Goal: Task Accomplishment & Management: Manage account settings

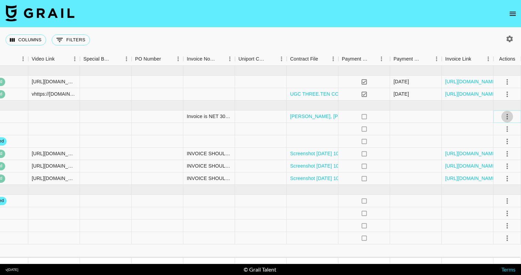
scroll to position [0, 804]
click at [509, 119] on icon "select merge strategy" at bounding box center [507, 117] width 8 height 8
click at [475, 115] on div at bounding box center [468, 117] width 52 height 12
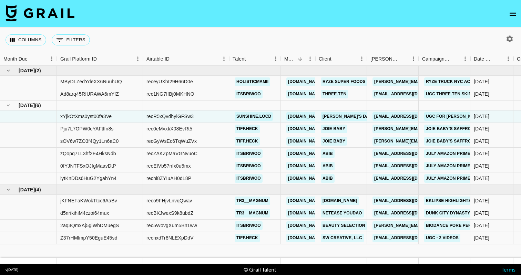
scroll to position [0, 0]
click at [9, 106] on icon "hide children" at bounding box center [8, 105] width 3 height 2
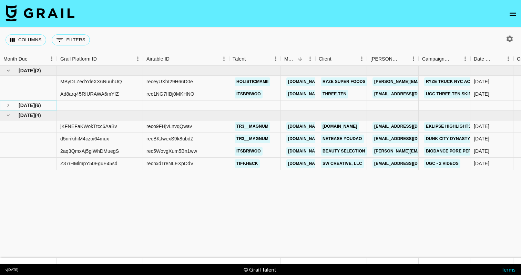
click at [9, 106] on icon "see children" at bounding box center [8, 105] width 2 height 3
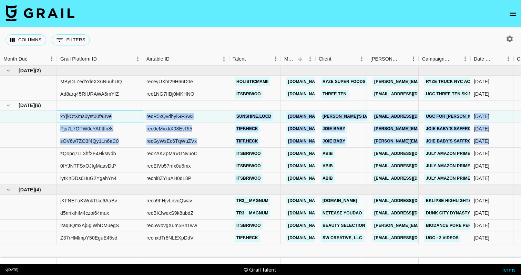
drag, startPoint x: 58, startPoint y: 116, endPoint x: 57, endPoint y: 153, distance: 37.3
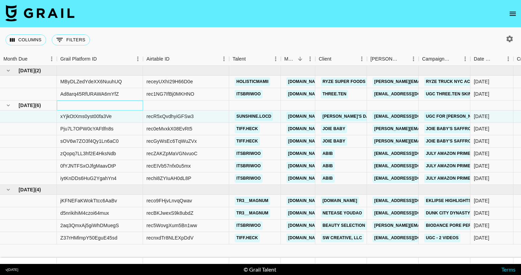
click at [57, 110] on div at bounding box center [100, 106] width 86 height 10
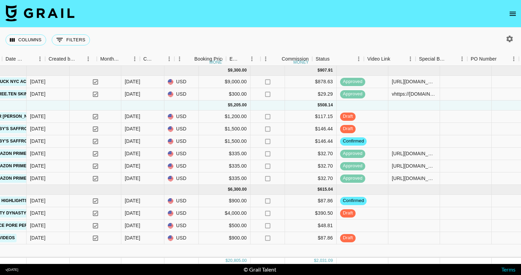
scroll to position [0, 589]
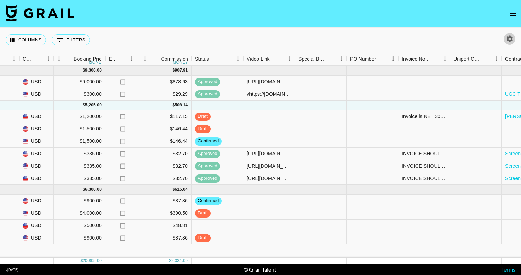
click at [507, 35] on icon "button" at bounding box center [510, 39] width 8 height 8
select select "[DATE]"
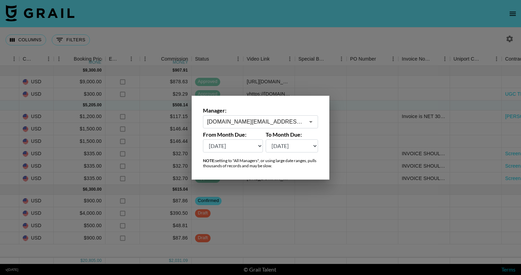
click at [469, 36] on div at bounding box center [260, 137] width 521 height 275
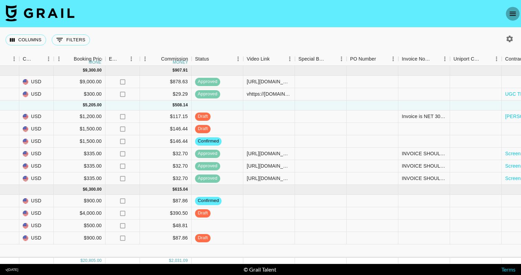
click at [507, 14] on button "open drawer" at bounding box center [513, 14] width 14 height 14
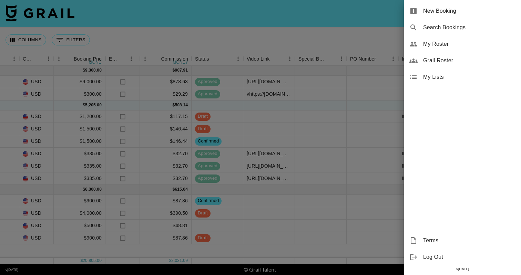
click at [310, 22] on div at bounding box center [260, 137] width 521 height 275
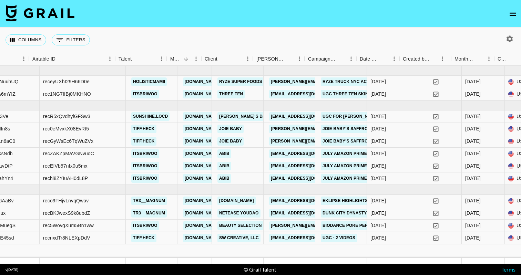
scroll to position [0, 170]
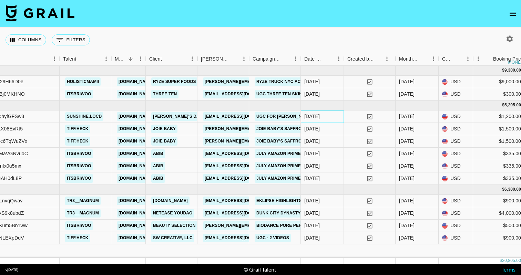
click at [314, 118] on div "[DATE]" at bounding box center [312, 116] width 16 height 7
click at [333, 117] on div "[DATE]" at bounding box center [322, 117] width 43 height 12
click at [318, 116] on div "[DATE]" at bounding box center [312, 116] width 16 height 7
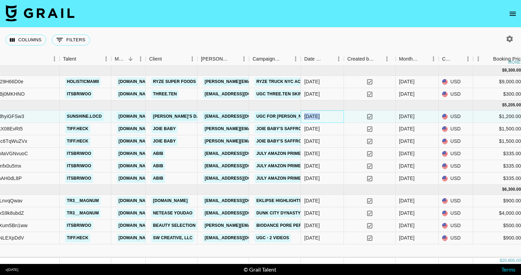
click at [318, 116] on div "[DATE]" at bounding box center [312, 116] width 16 height 7
click at [332, 120] on div "[DATE]" at bounding box center [322, 117] width 43 height 12
click at [320, 116] on div "[DATE]" at bounding box center [312, 116] width 16 height 7
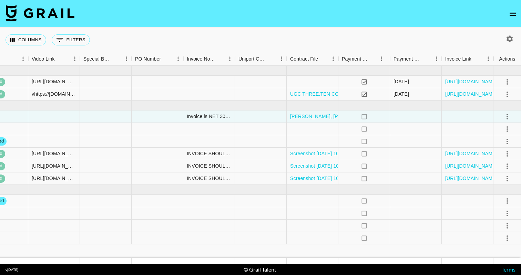
scroll to position [0, 804]
click at [510, 114] on icon "select merge strategy" at bounding box center [507, 117] width 8 height 8
click at [442, 113] on div at bounding box center [468, 117] width 52 height 12
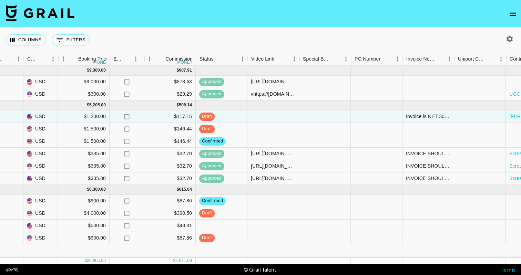
scroll to position [0, 584]
click at [513, 14] on icon "open drawer" at bounding box center [513, 14] width 8 height 8
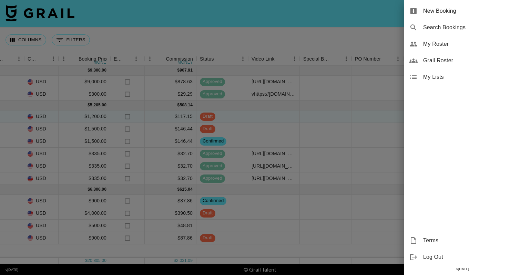
click at [369, 41] on div at bounding box center [260, 137] width 521 height 275
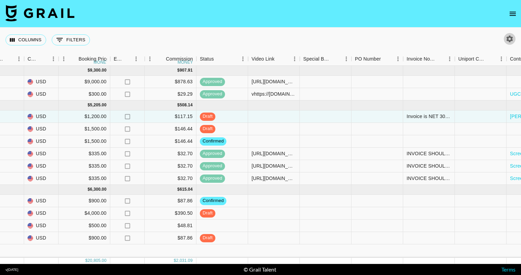
click at [510, 39] on icon "button" at bounding box center [510, 39] width 8 height 8
select select "[DATE]"
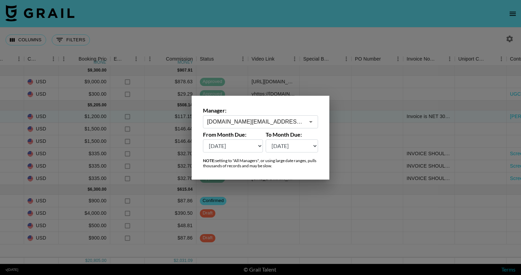
click at [453, 39] on div at bounding box center [260, 137] width 521 height 275
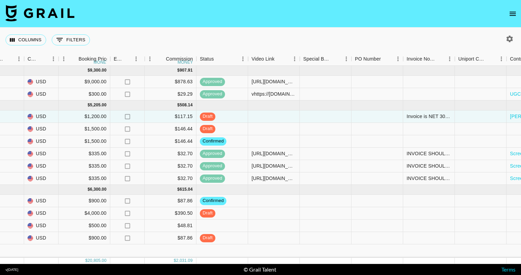
click at [515, 7] on button "open drawer" at bounding box center [513, 14] width 14 height 14
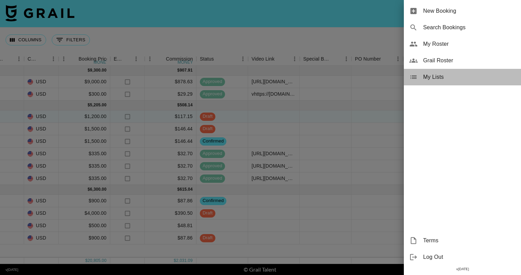
click at [435, 77] on span "My Lists" at bounding box center [469, 77] width 92 height 8
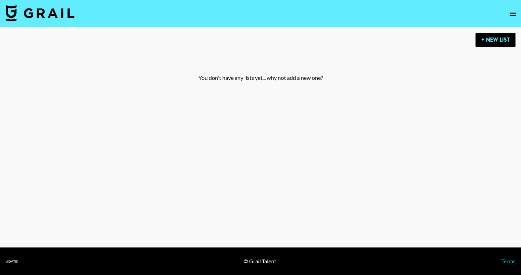
click at [502, 32] on div "+ New List You don't have any lists yet... why not add a new one?" at bounding box center [260, 68] width 521 height 81
click at [501, 34] on button "+ New List" at bounding box center [496, 40] width 40 height 14
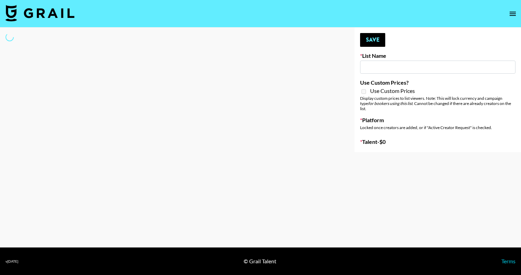
click at [514, 14] on icon "open drawer" at bounding box center [513, 14] width 8 height 8
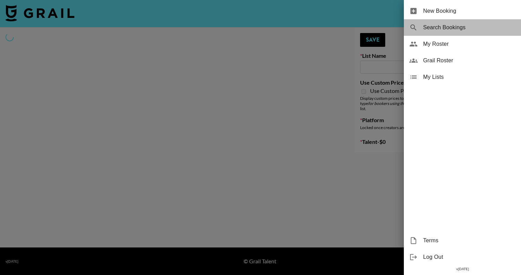
click at [438, 26] on span "Search Bookings" at bounding box center [469, 27] width 92 height 8
select select "id"
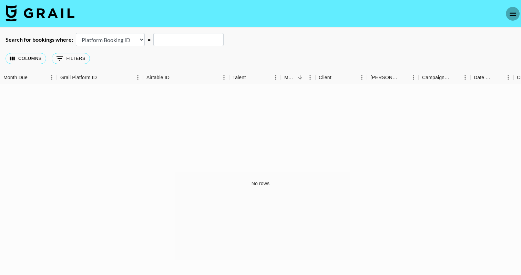
click at [510, 13] on icon "open drawer" at bounding box center [513, 14] width 8 height 8
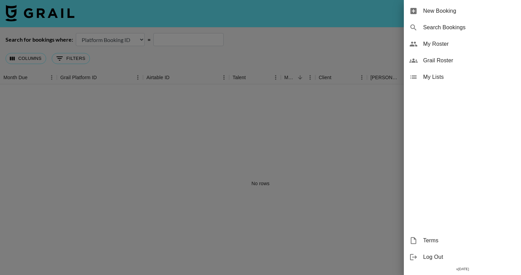
click at [448, 46] on span "My Roster" at bounding box center [469, 44] width 92 height 8
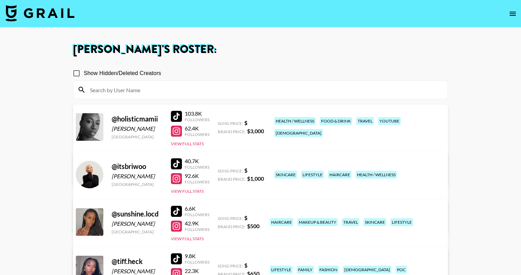
click at [222, 170] on link "View/Edit Details" at bounding box center [154, 173] width 137 height 7
click at [508, 19] on button "open drawer" at bounding box center [513, 14] width 14 height 14
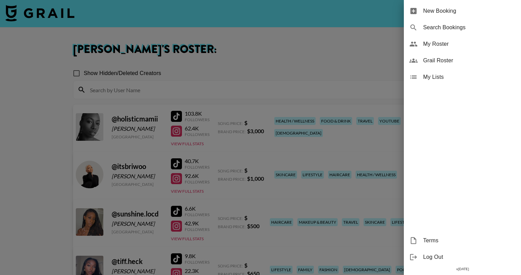
click at [331, 49] on div at bounding box center [260, 137] width 521 height 275
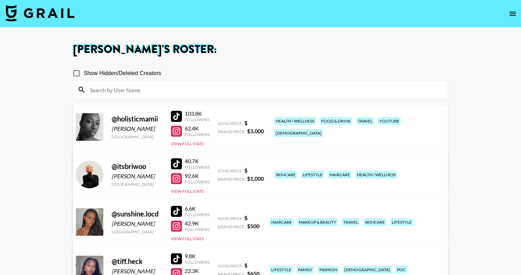
click at [25, 22] on link at bounding box center [40, 14] width 69 height 18
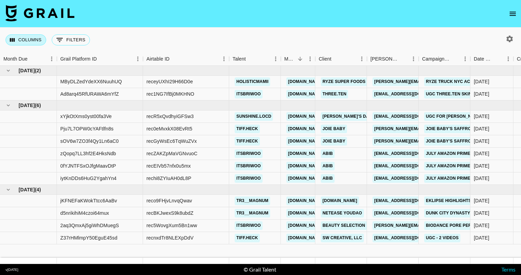
click at [32, 43] on button "Columns" at bounding box center [26, 39] width 41 height 11
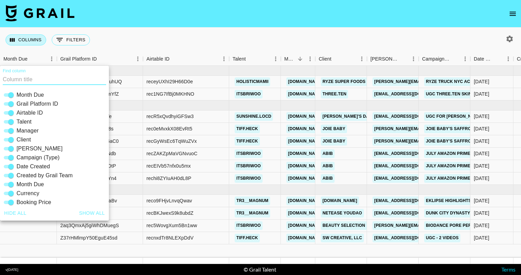
click at [32, 43] on button "Columns" at bounding box center [26, 39] width 41 height 11
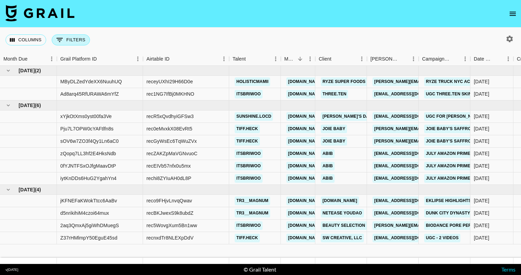
click at [68, 41] on button "0 Filters" at bounding box center [71, 39] width 38 height 11
select select "managerIds"
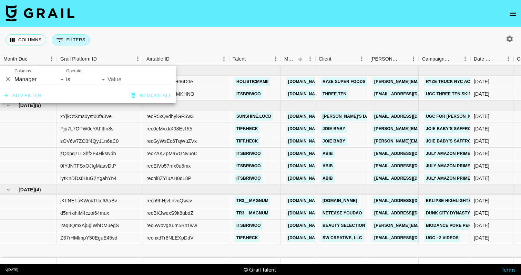
click at [68, 41] on button "0 Filters" at bounding box center [71, 39] width 38 height 11
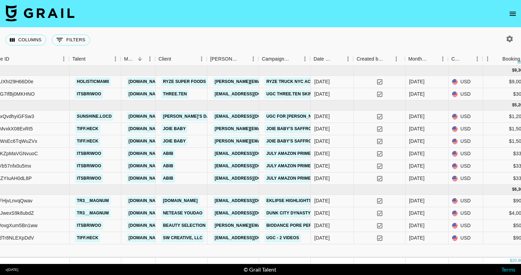
scroll to position [0, 161]
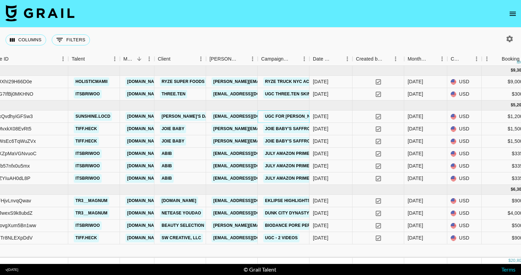
click at [282, 118] on link "UGC for [PERSON_NAME]'s Daughter" at bounding box center [307, 116] width 88 height 9
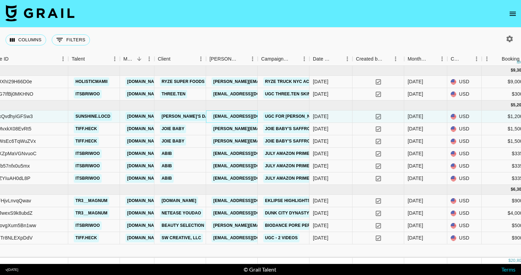
click at [225, 114] on link "[EMAIL_ADDRESS][DOMAIN_NAME]" at bounding box center [250, 116] width 77 height 9
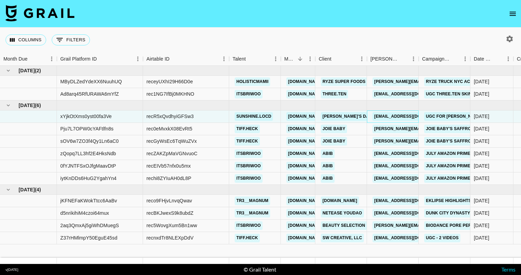
scroll to position [0, 0]
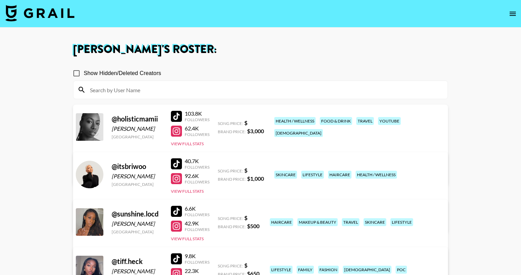
select select "id"
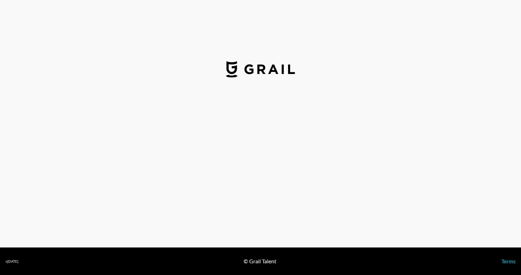
select select "USD"
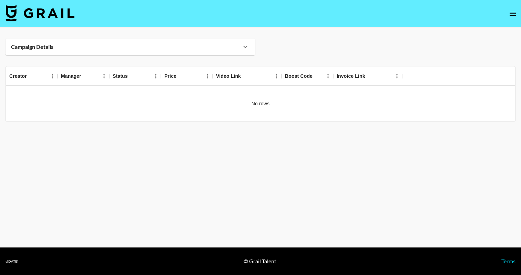
click at [238, 43] on div "Campaign Details" at bounding box center [131, 47] width 250 height 17
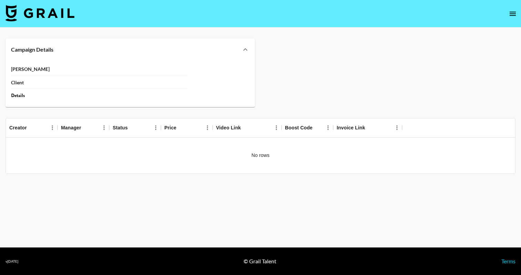
click at [240, 48] on div "Campaign Details" at bounding box center [126, 49] width 230 height 7
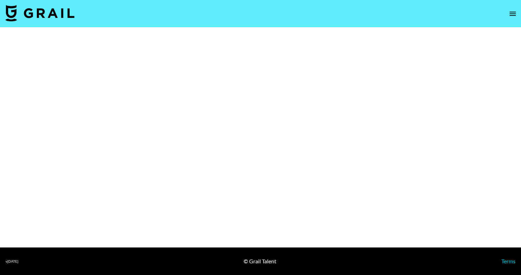
select select "Brand"
